Goal: Transaction & Acquisition: Download file/media

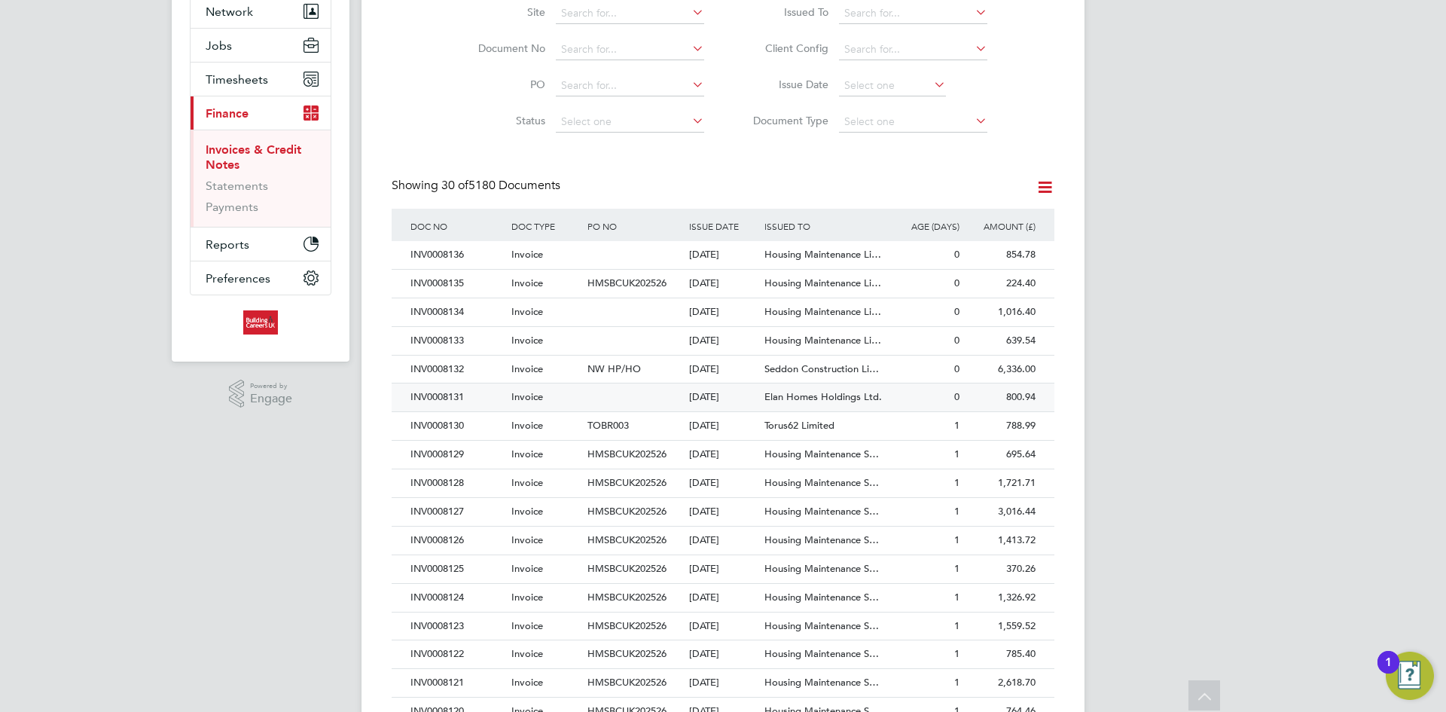
click at [718, 400] on div "[DATE]" at bounding box center [723, 397] width 76 height 28
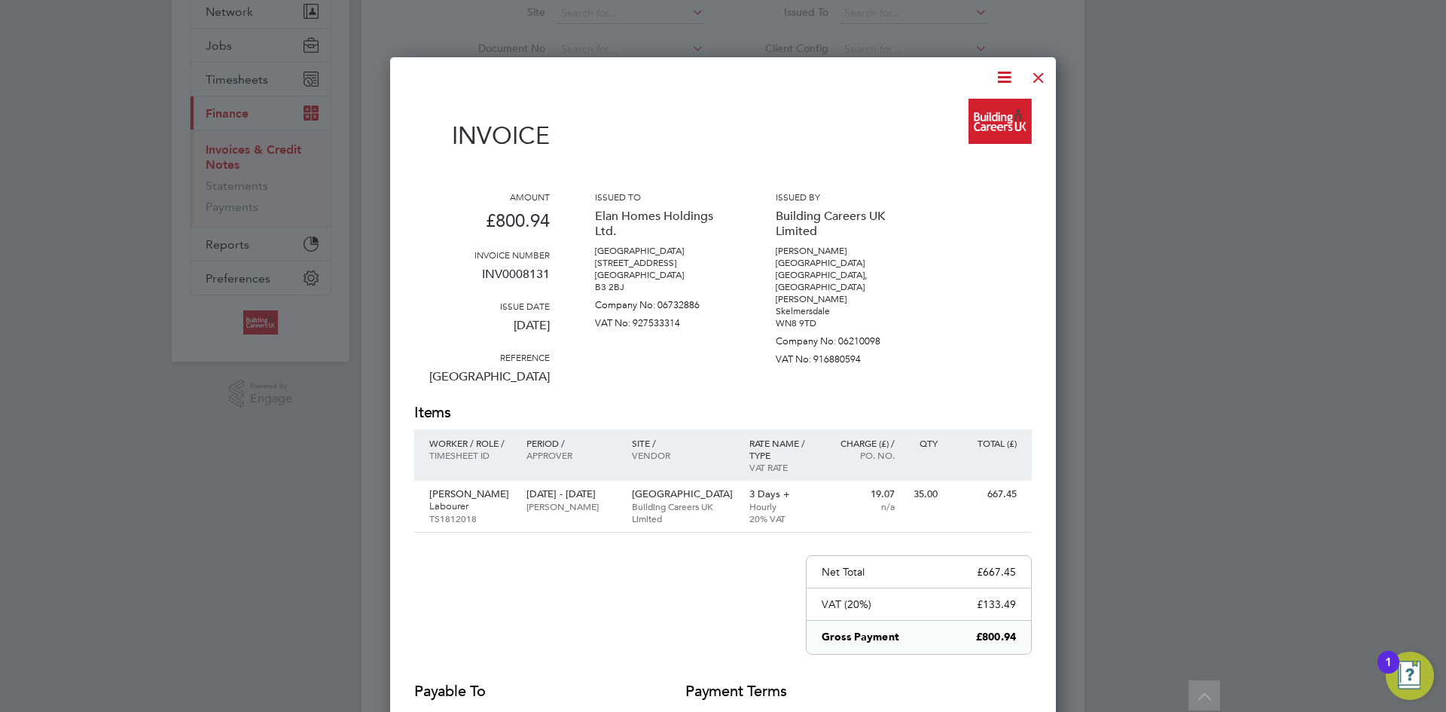
click at [999, 78] on icon at bounding box center [1004, 77] width 19 height 19
click at [976, 112] on li "Download Invoice" at bounding box center [959, 112] width 104 height 21
click at [1035, 80] on div at bounding box center [1038, 73] width 27 height 27
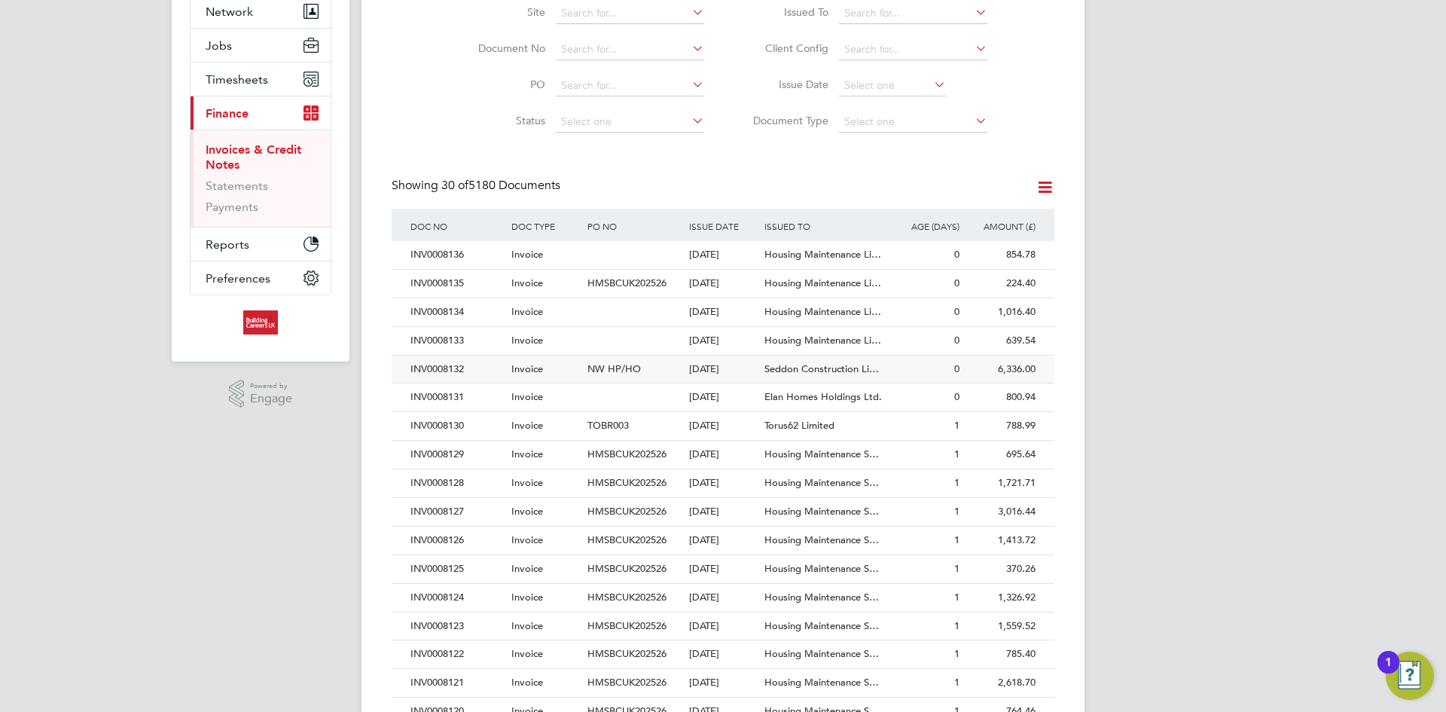
click at [480, 367] on div "INV0008132" at bounding box center [457, 369] width 101 height 28
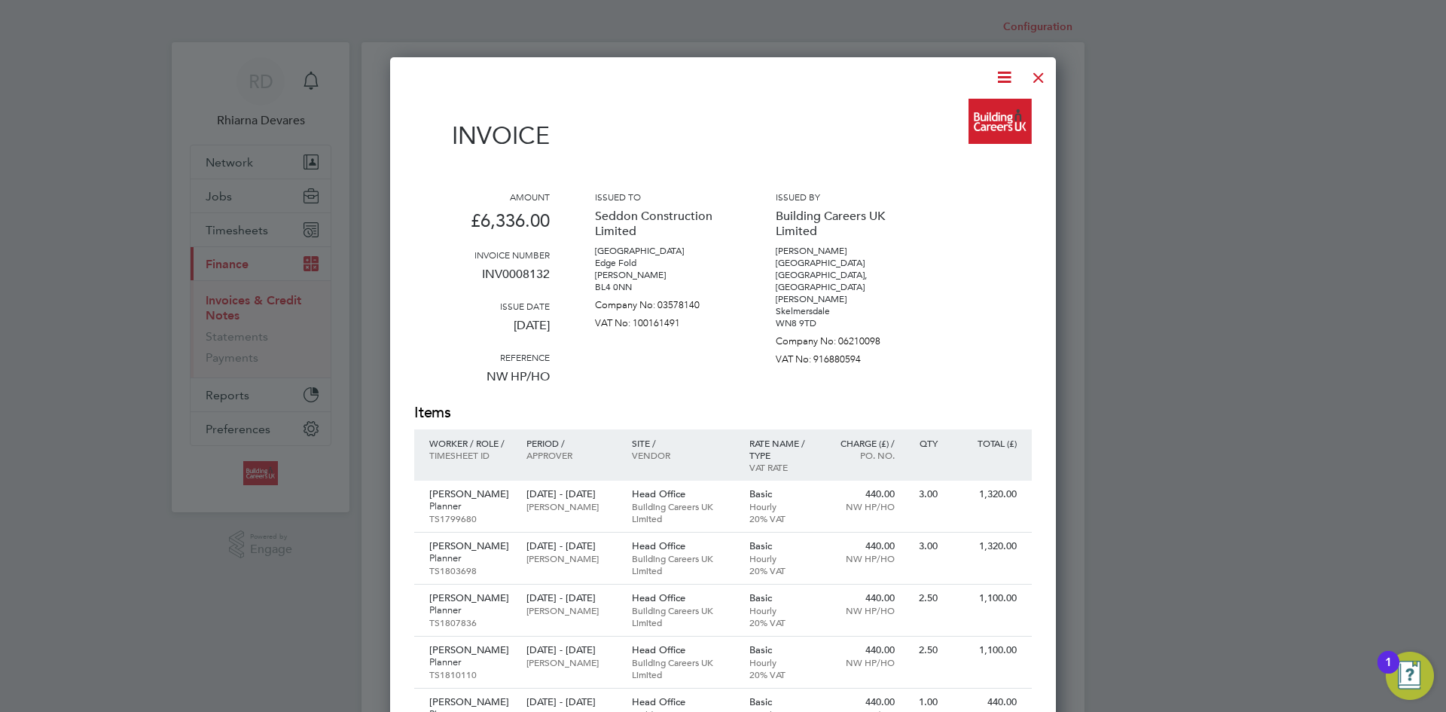
click at [1004, 76] on icon at bounding box center [1004, 77] width 19 height 19
click at [989, 108] on li "Download Invoice" at bounding box center [959, 112] width 104 height 21
click at [1045, 73] on div at bounding box center [1038, 73] width 27 height 27
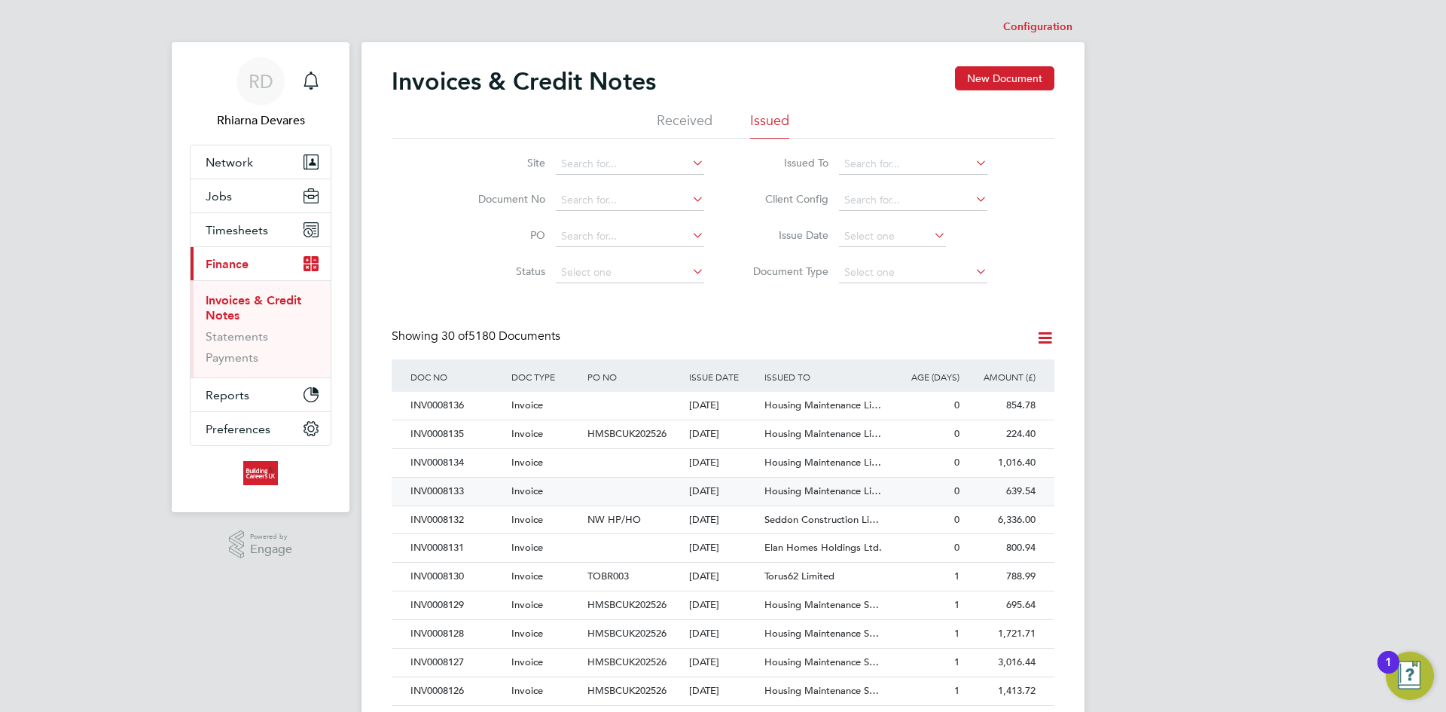
click at [475, 490] on div "INV0008133" at bounding box center [457, 491] width 101 height 28
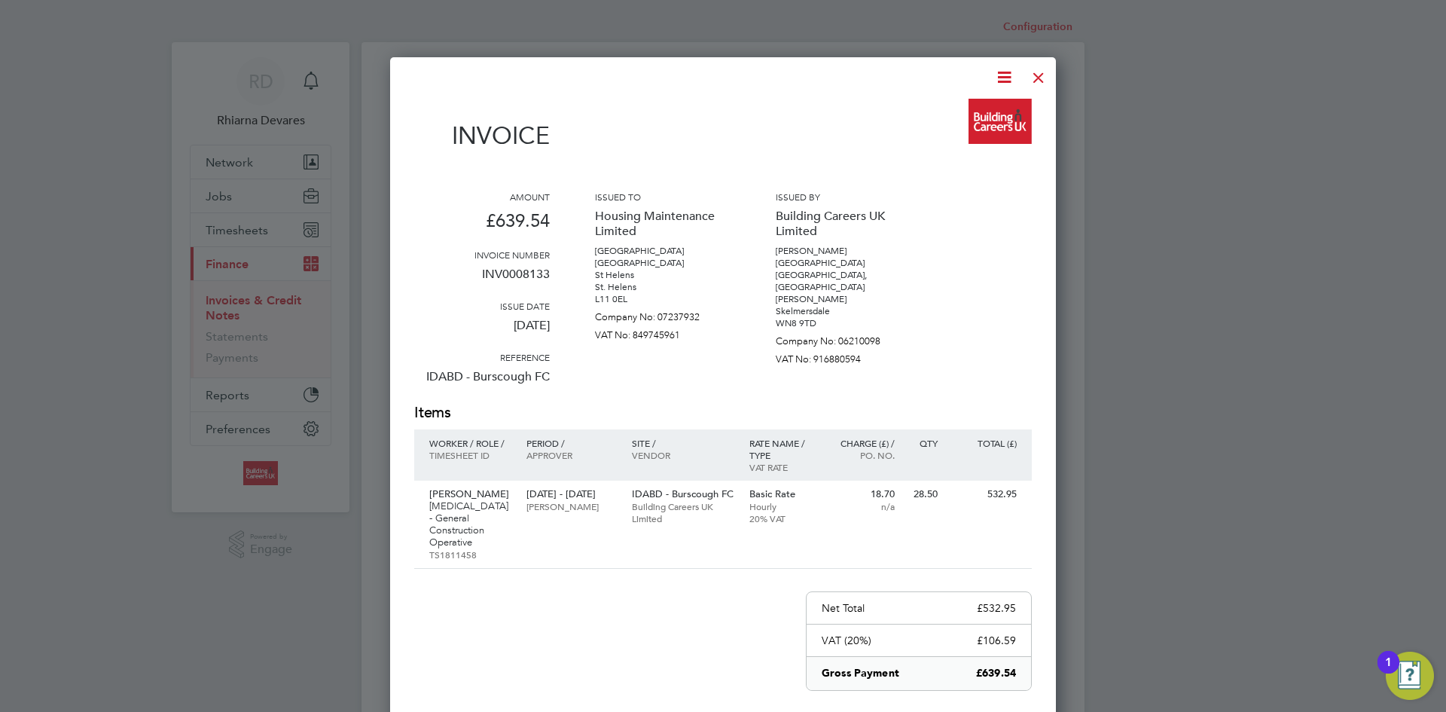
drag, startPoint x: 1001, startPoint y: 75, endPoint x: 995, endPoint y: 90, distance: 16.2
click at [1001, 75] on icon at bounding box center [1004, 77] width 19 height 19
click at [982, 111] on li "Download Invoice" at bounding box center [959, 112] width 104 height 21
click at [982, 111] on div "Configuration Configuration Invoices & Credit Notes New Document Received Issue…" at bounding box center [722, 667] width 723 height 1310
drag, startPoint x: 1036, startPoint y: 76, endPoint x: 981, endPoint y: 124, distance: 72.1
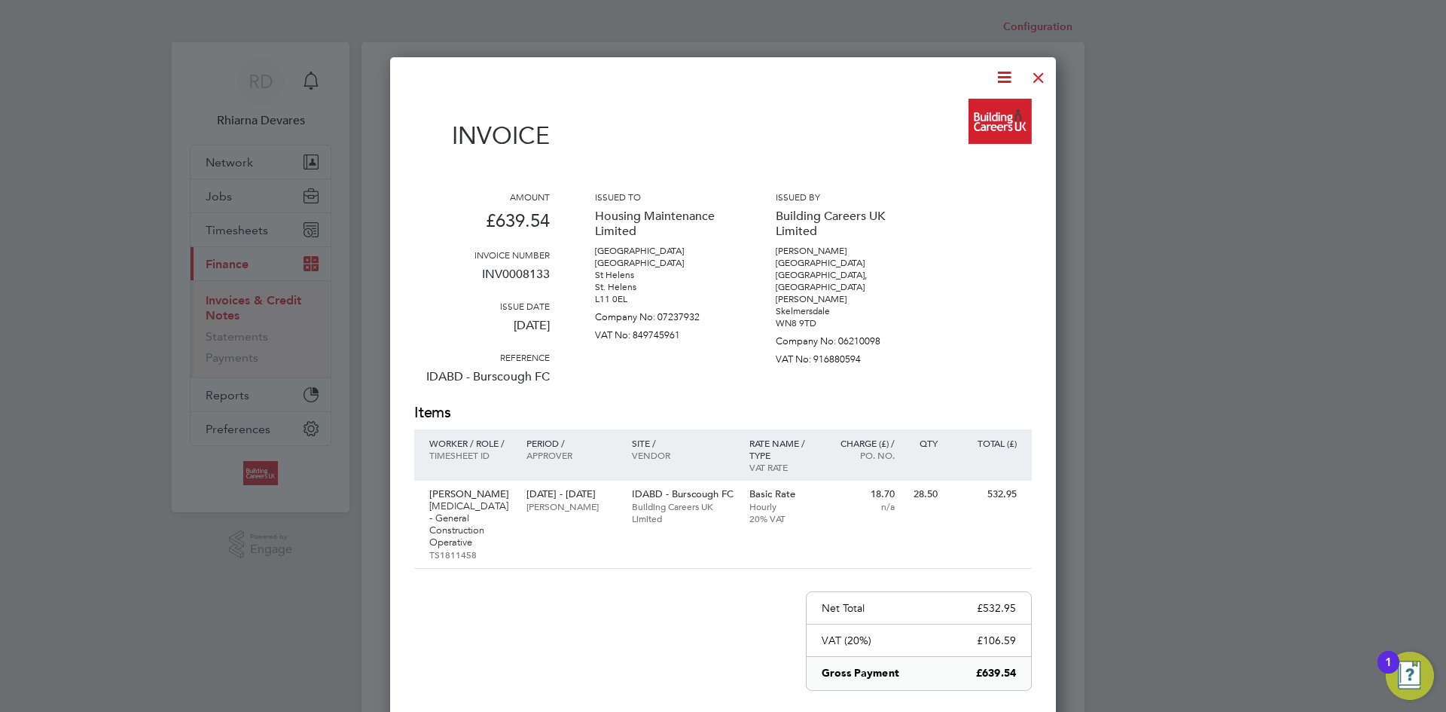
click at [1036, 76] on div at bounding box center [1038, 73] width 27 height 27
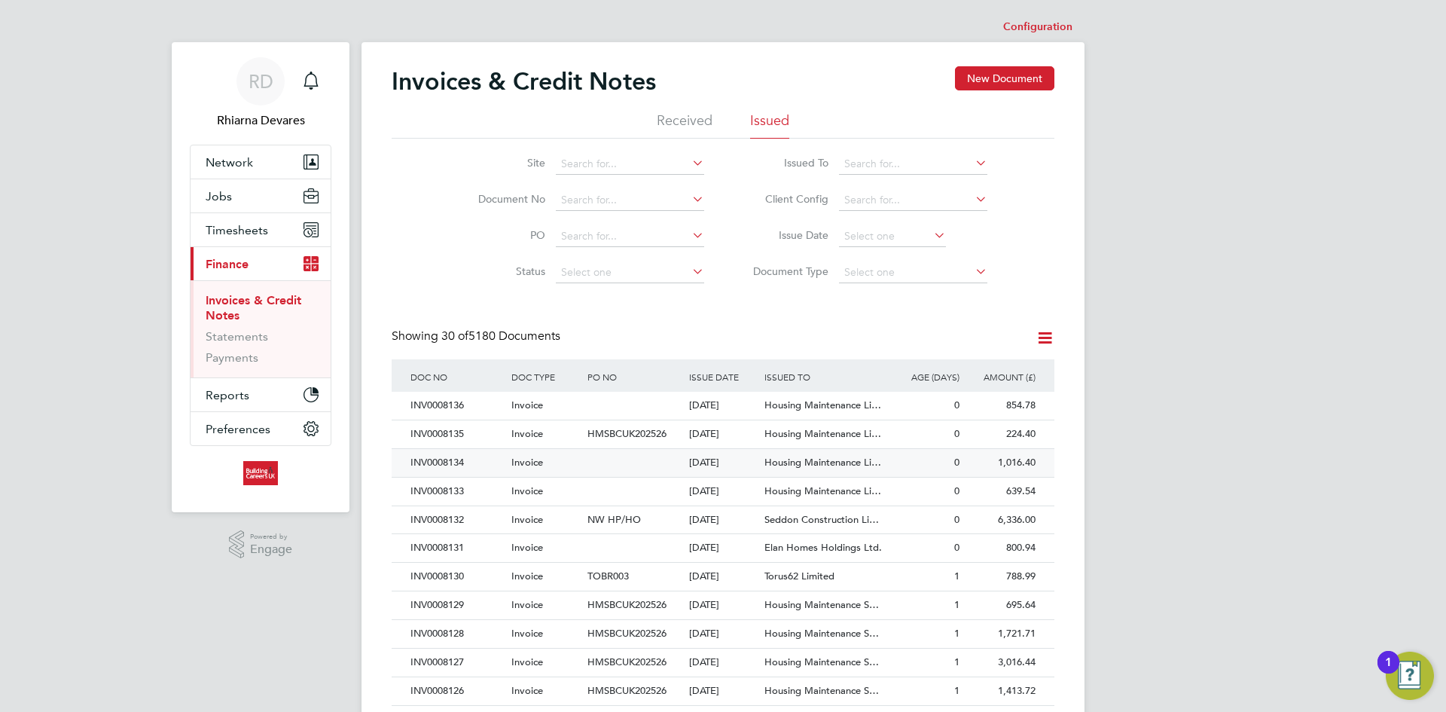
drag, startPoint x: 487, startPoint y: 452, endPoint x: 499, endPoint y: 452, distance: 11.3
click at [487, 452] on div "INV0008134" at bounding box center [457, 463] width 101 height 28
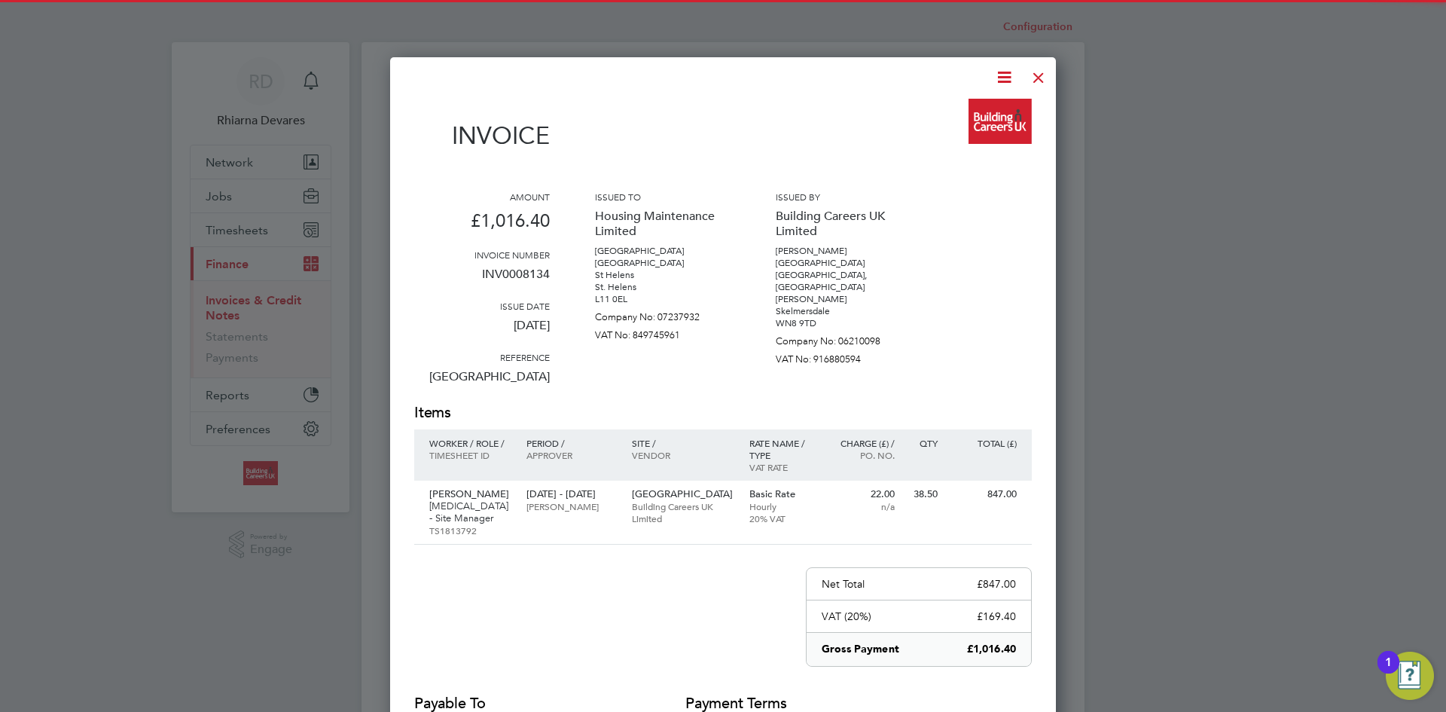
click at [999, 81] on icon at bounding box center [1004, 77] width 19 height 19
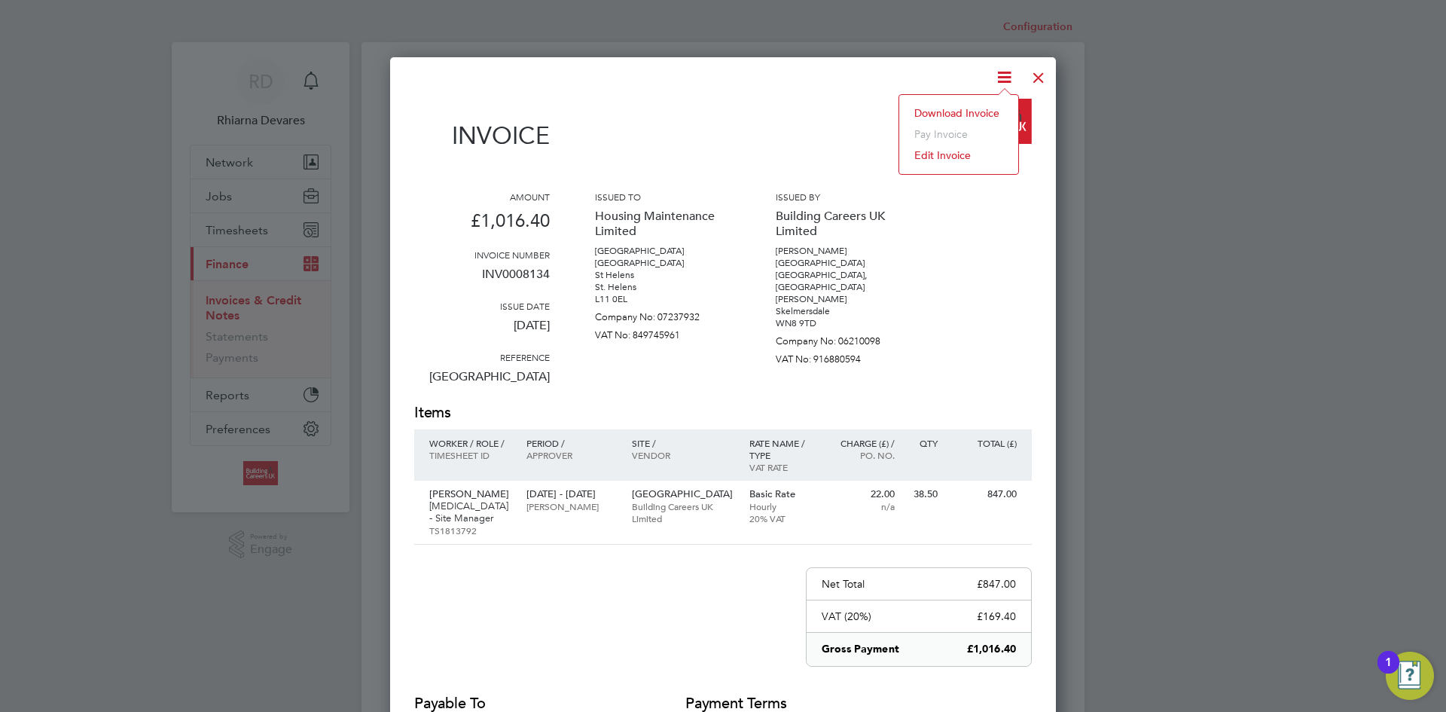
drag, startPoint x: 969, startPoint y: 115, endPoint x: 1029, endPoint y: 93, distance: 64.1
click at [969, 115] on li "Download Invoice" at bounding box center [959, 112] width 104 height 21
drag, startPoint x: 1038, startPoint y: 78, endPoint x: 989, endPoint y: 130, distance: 71.9
click at [1038, 78] on div at bounding box center [1038, 73] width 27 height 27
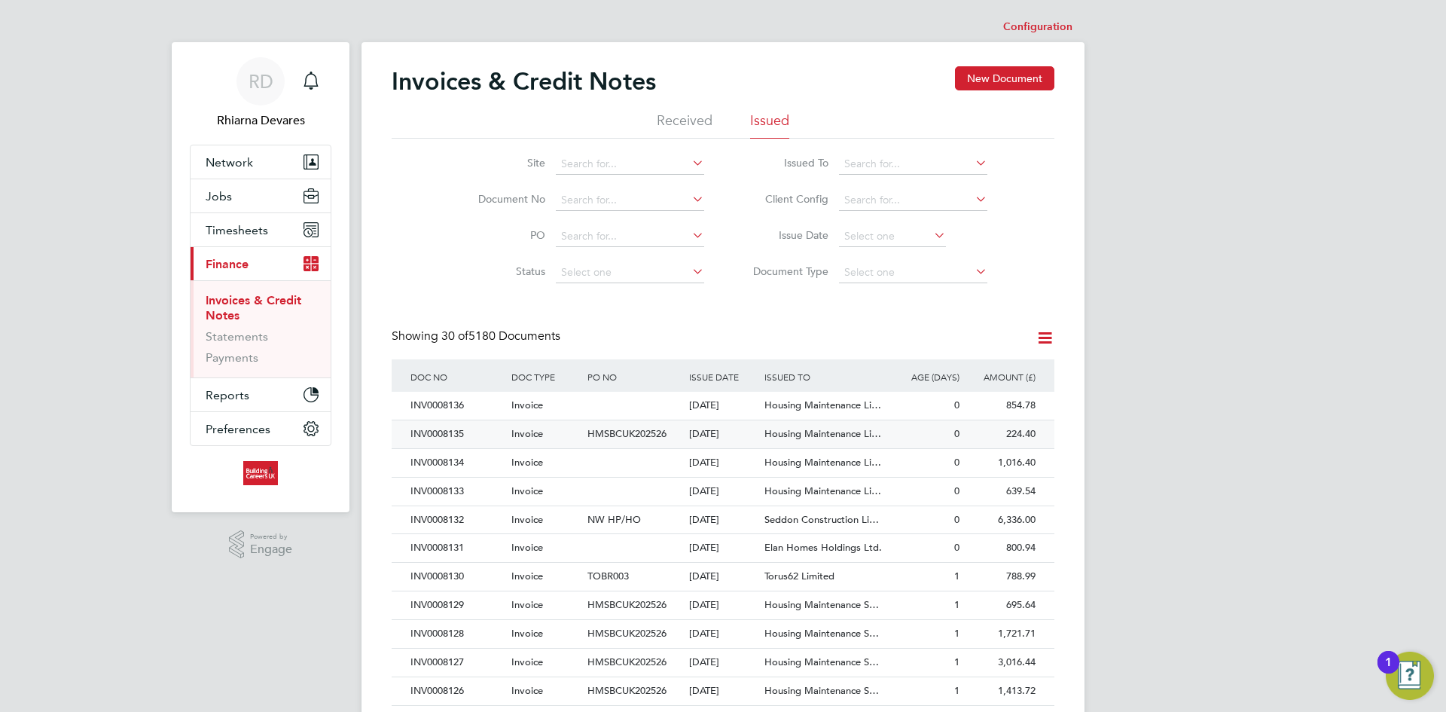
click at [473, 426] on div "INV0008135" at bounding box center [457, 434] width 101 height 28
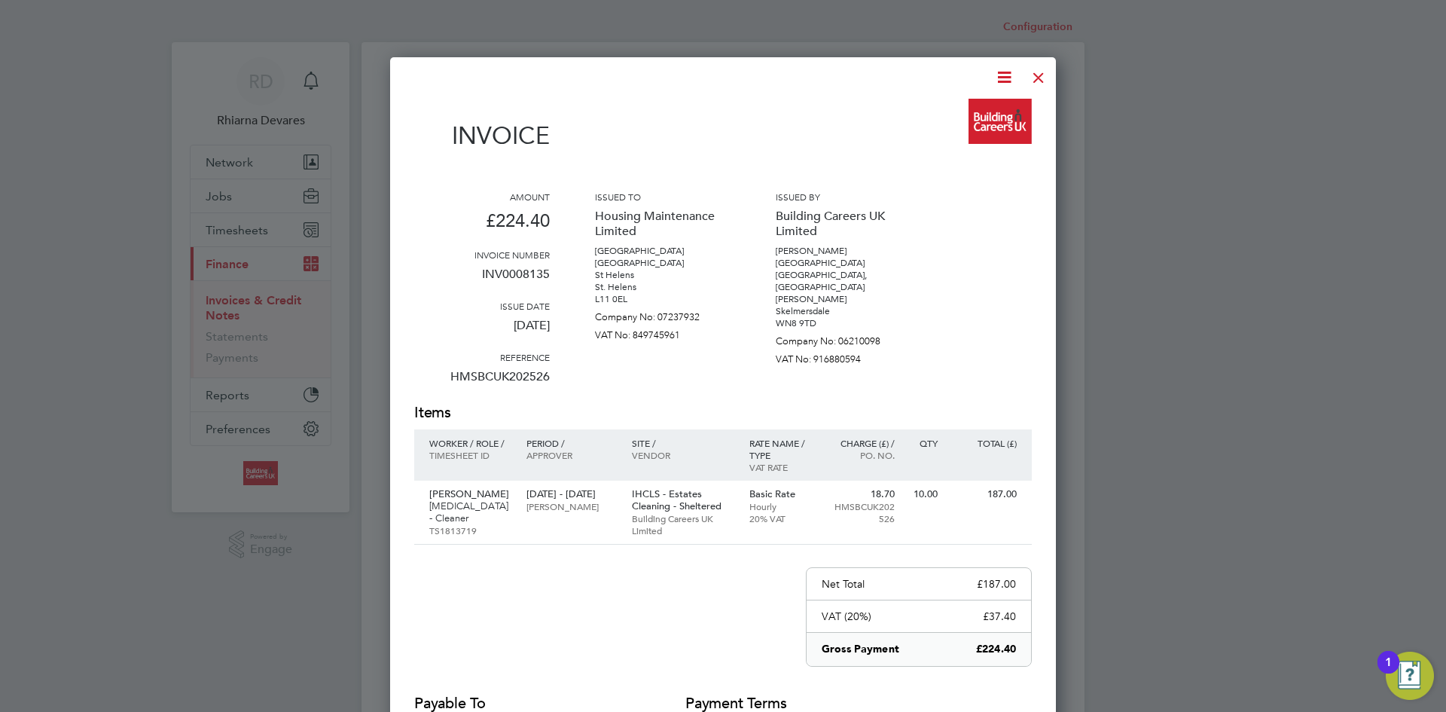
click at [999, 78] on icon at bounding box center [1004, 77] width 19 height 19
click at [977, 112] on li "Download Invoice" at bounding box center [959, 112] width 104 height 21
click at [1033, 75] on div at bounding box center [1038, 73] width 27 height 27
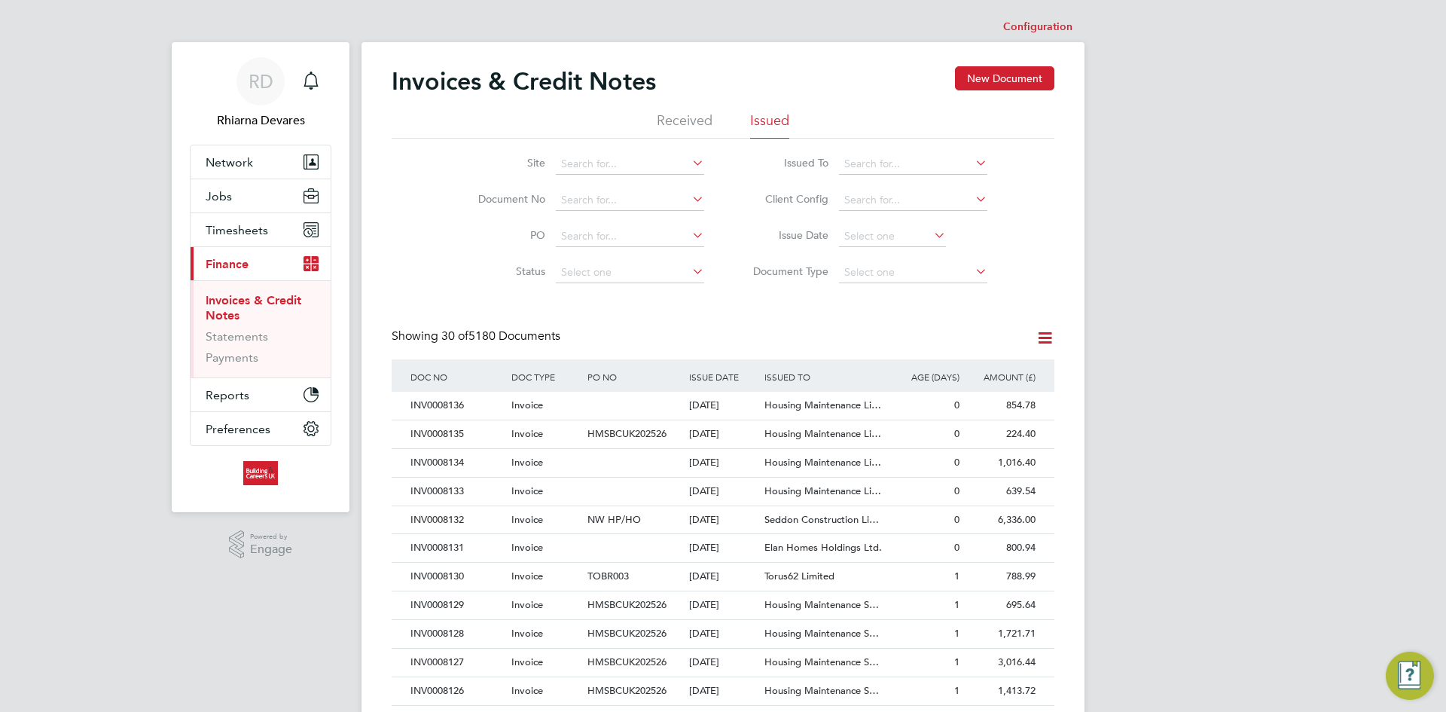
drag, startPoint x: 449, startPoint y: 408, endPoint x: 929, endPoint y: 307, distance: 491.0
click at [449, 408] on div "INV0008136" at bounding box center [457, 406] width 101 height 28
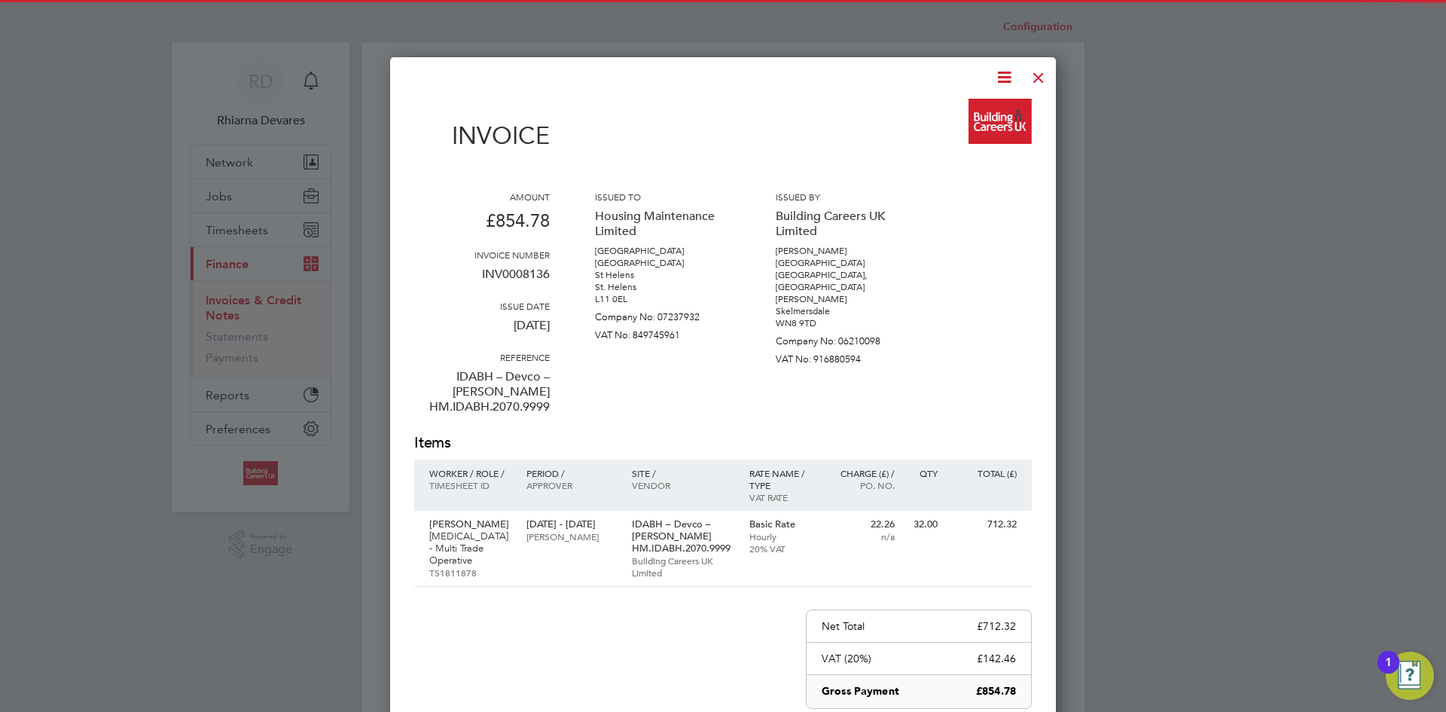
drag, startPoint x: 1003, startPoint y: 77, endPoint x: 987, endPoint y: 99, distance: 28.0
click at [1003, 77] on icon at bounding box center [1004, 77] width 19 height 19
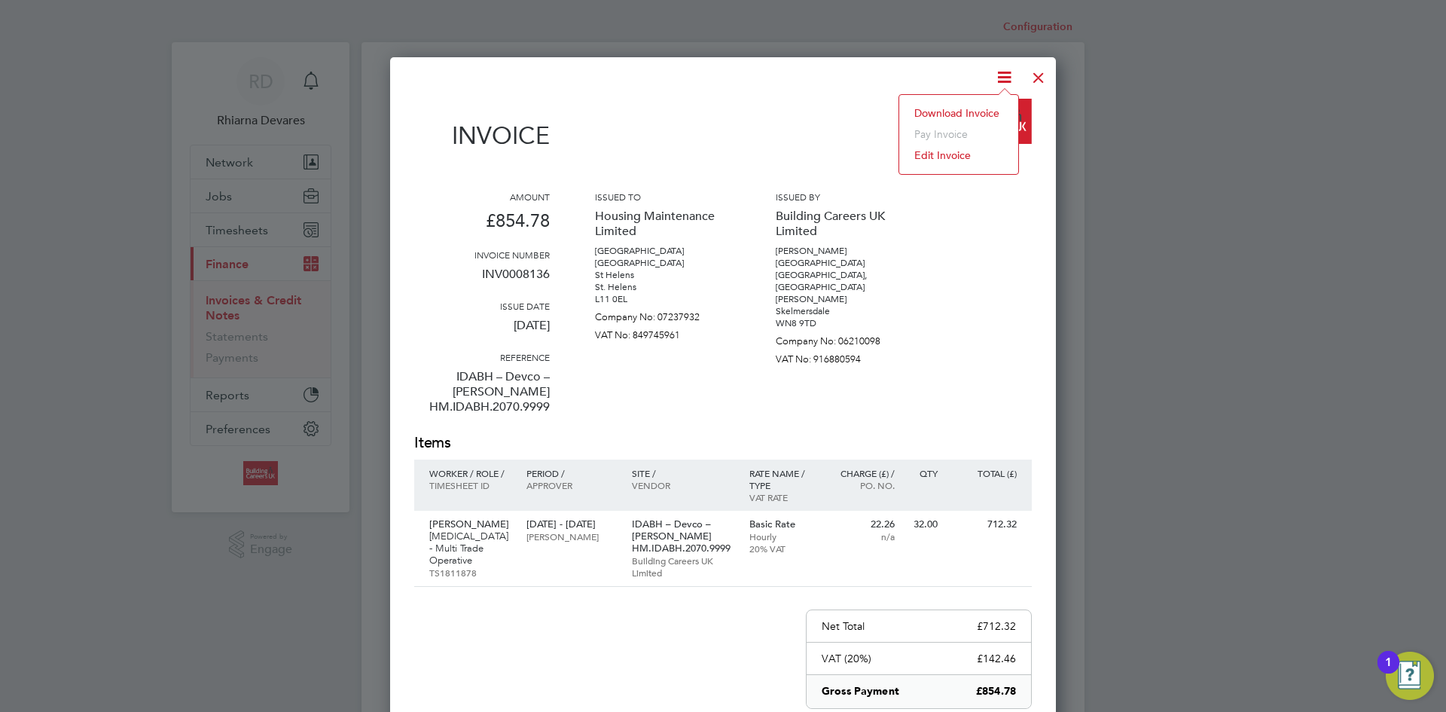
click at [981, 107] on li "Download Invoice" at bounding box center [959, 112] width 104 height 21
